Goal: Transaction & Acquisition: Purchase product/service

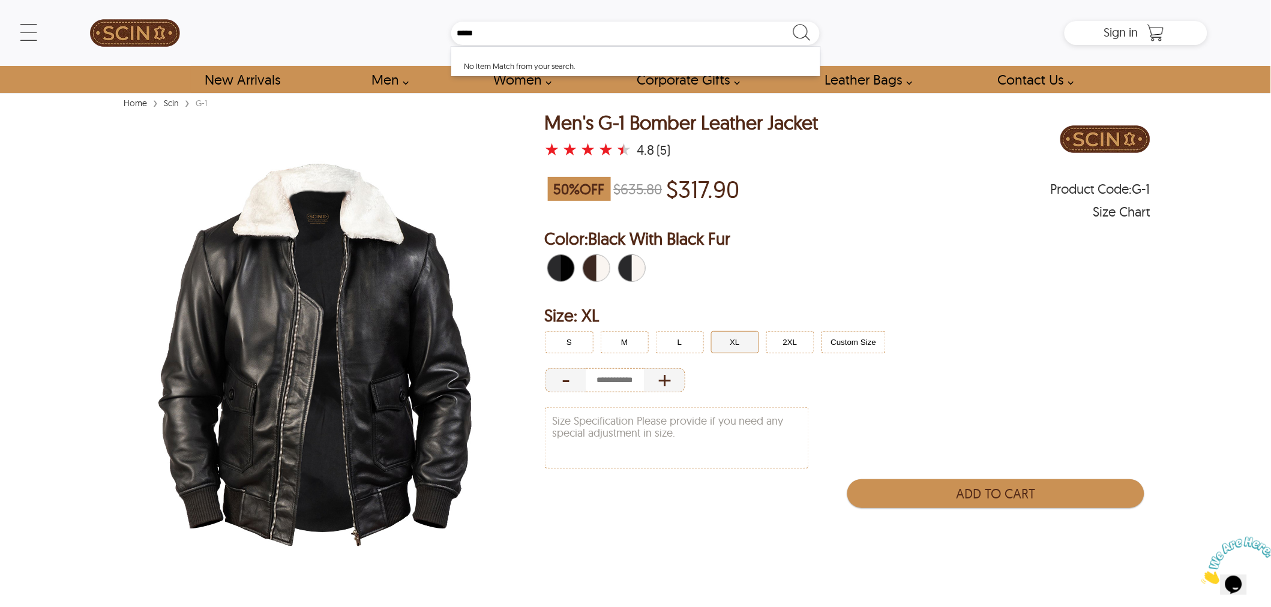
click at [567, 267] on span "Black With Black Fur" at bounding box center [565, 268] width 8 height 26
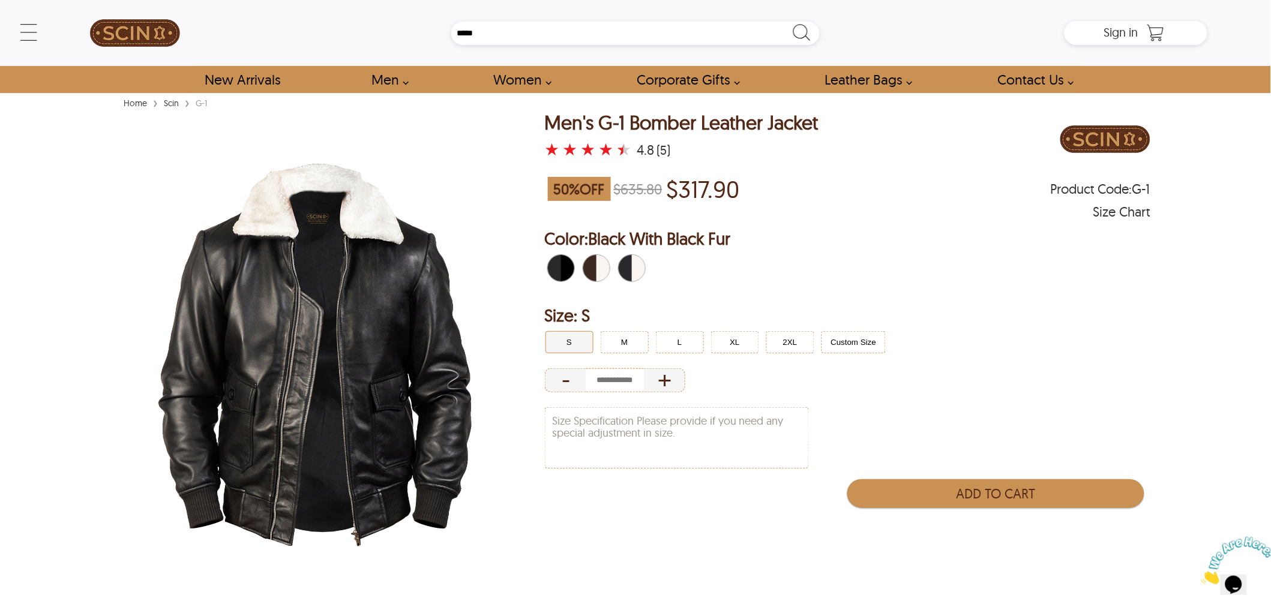
click at [562, 269] on span "Black With Black Fur" at bounding box center [565, 268] width 8 height 26
click at [623, 345] on button "M" at bounding box center [625, 342] width 48 height 22
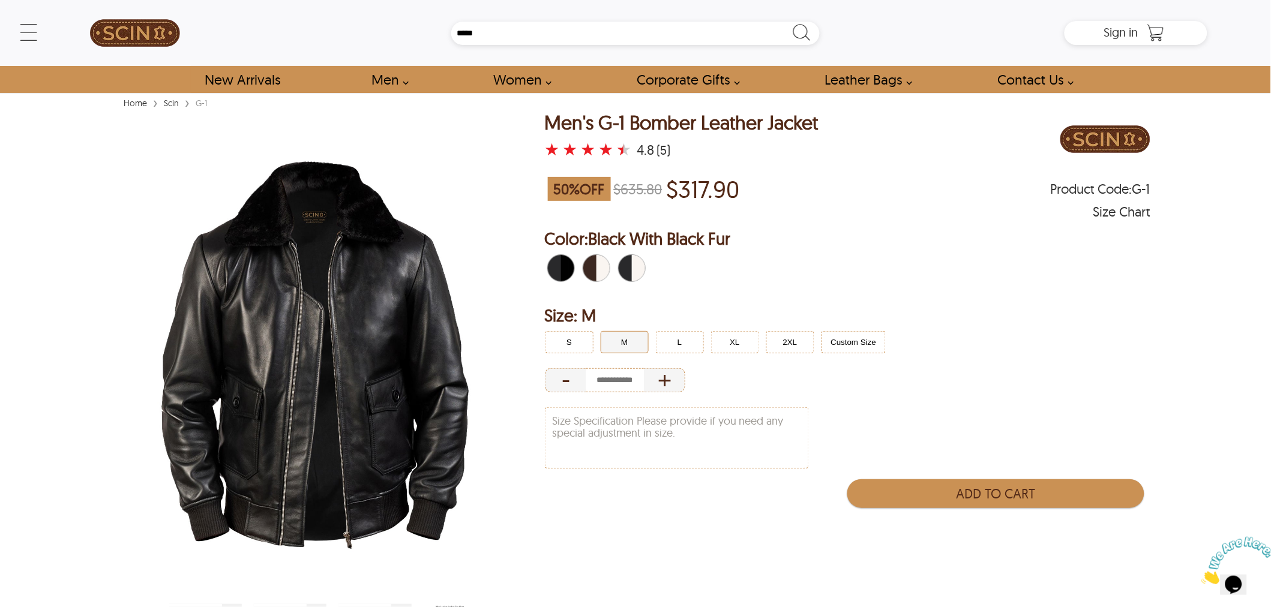
click at [561, 265] on span "Black With Black Fur" at bounding box center [565, 268] width 8 height 26
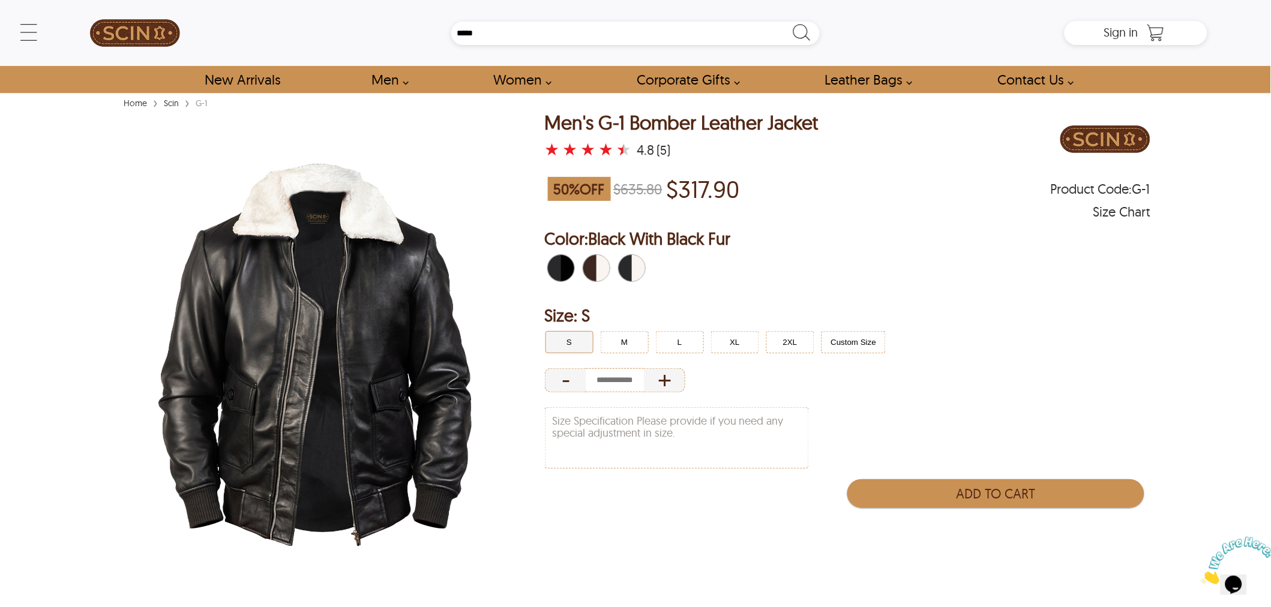
click at [561, 265] on span "Black With Black Fur" at bounding box center [565, 268] width 8 height 26
click at [563, 267] on span "Black With Black Fur" at bounding box center [565, 268] width 8 height 26
click at [638, 340] on button "M" at bounding box center [625, 342] width 48 height 22
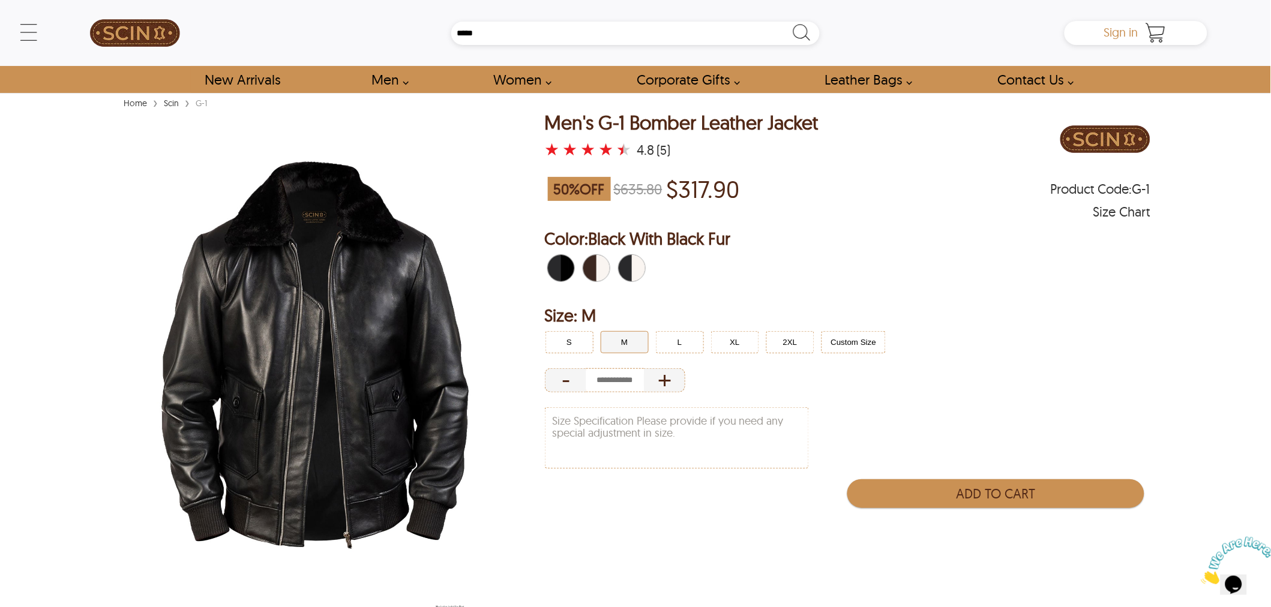
click at [1129, 32] on span "Sign in" at bounding box center [1121, 32] width 34 height 15
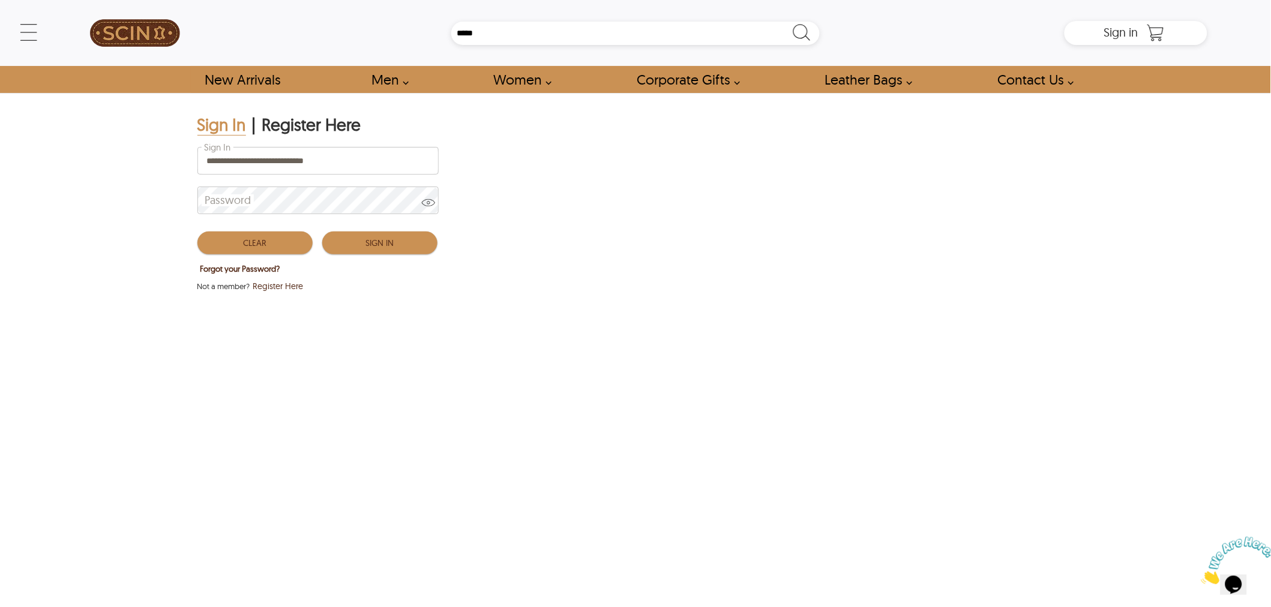
click at [378, 250] on button "Sign In" at bounding box center [379, 243] width 115 height 23
